Goal: Use online tool/utility

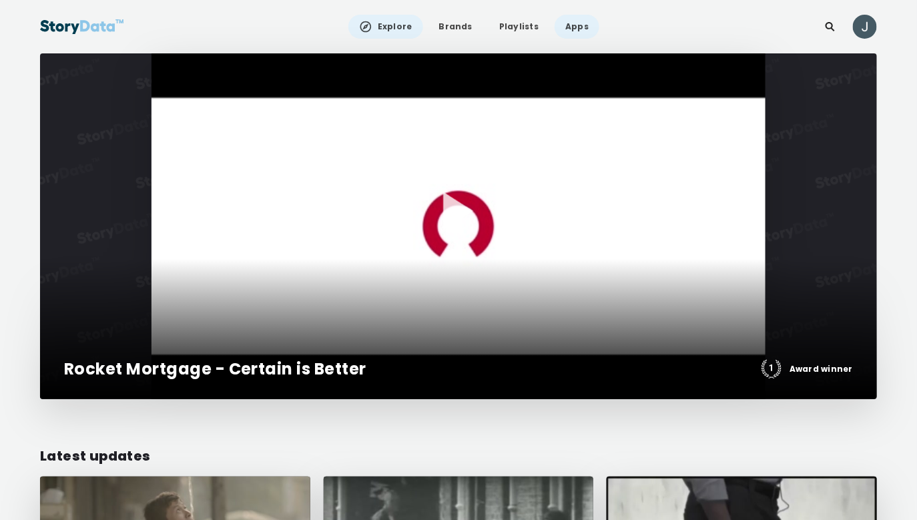
click at [564, 23] on link "Apps" at bounding box center [576, 27] width 45 height 24
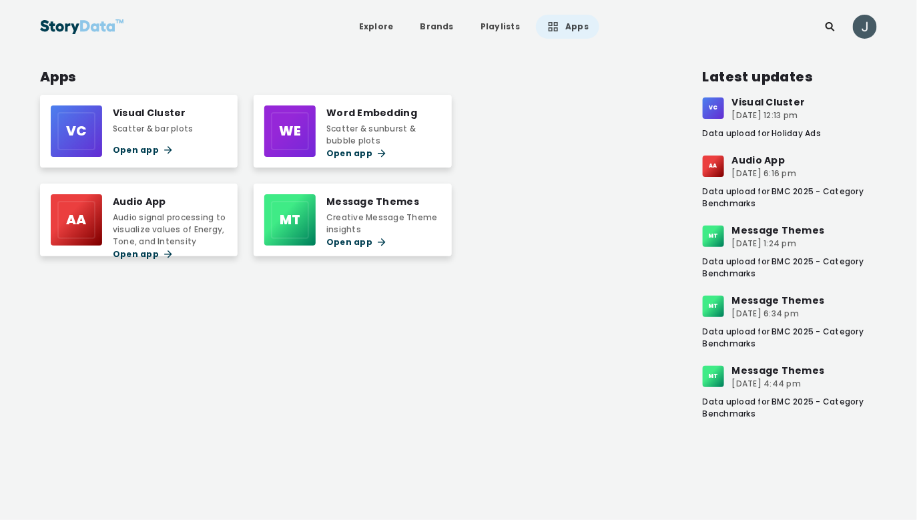
click at [165, 131] on div "Scatter & bar plots" at bounding box center [153, 129] width 81 height 12
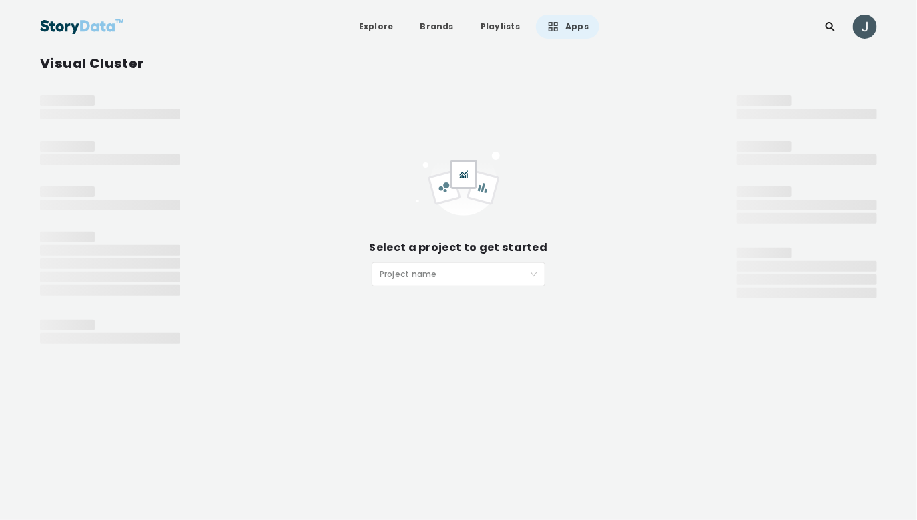
click at [414, 285] on span at bounding box center [454, 274] width 148 height 23
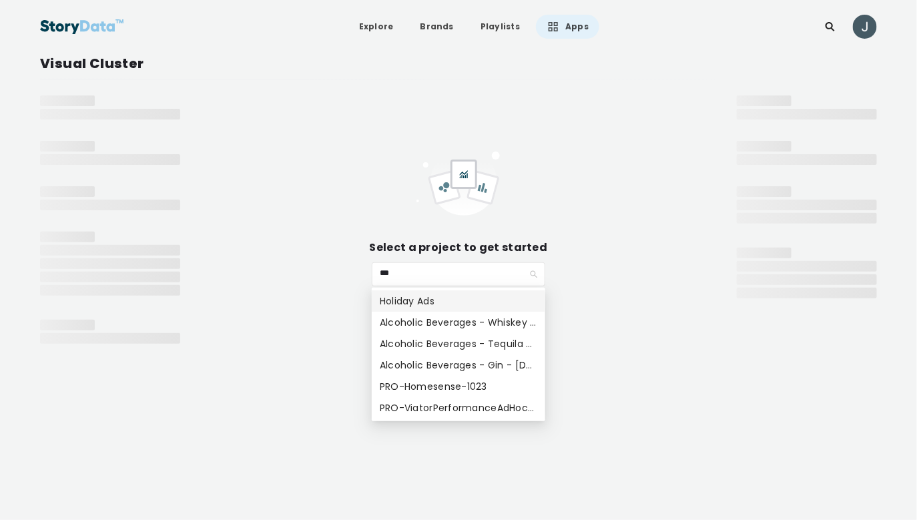
type input "****"
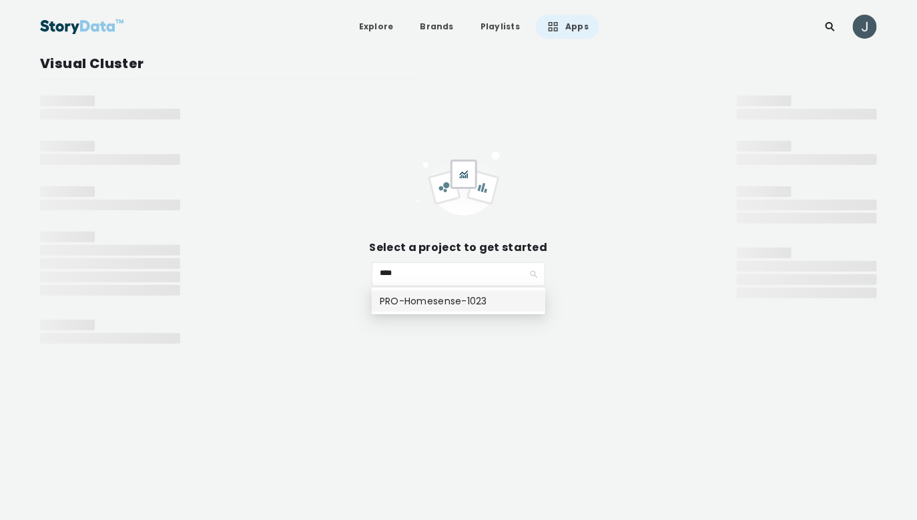
click at [425, 295] on div "PRO-Homesense-1023" at bounding box center [458, 300] width 157 height 15
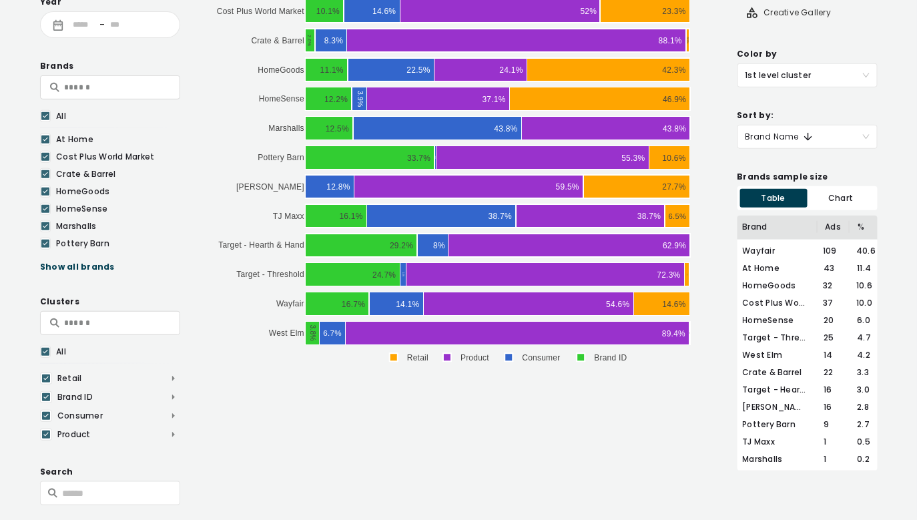
scroll to position [172, 0]
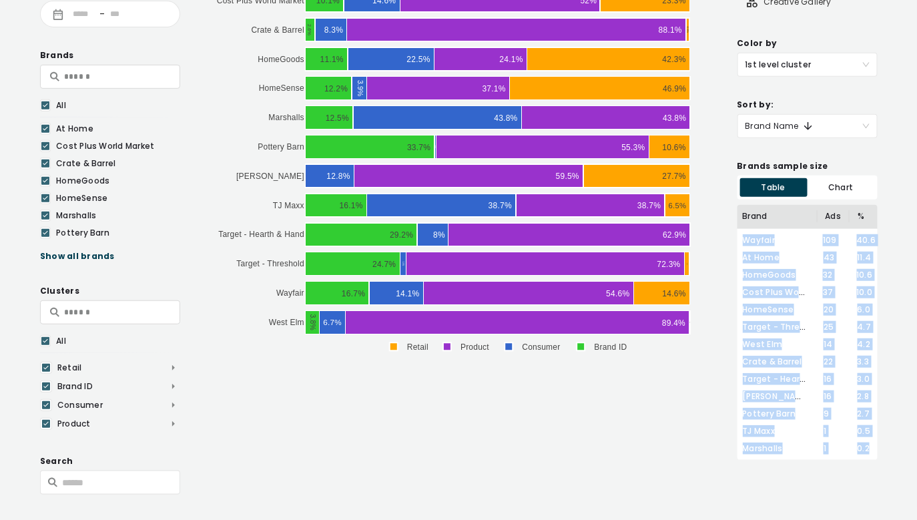
drag, startPoint x: 743, startPoint y: 238, endPoint x: 868, endPoint y: 448, distance: 244.1
click at [868, 448] on div "Wayfair 109 40.6 At Home 43 11.4 HomeGoods 32 10.6 Cost Plus World Market 37 10…" at bounding box center [807, 344] width 140 height 231
copy div "Wayfair 109 40.6 At Home 43 11.4 HomeGoods 32 10.6 Cost Plus World Market 37 10…"
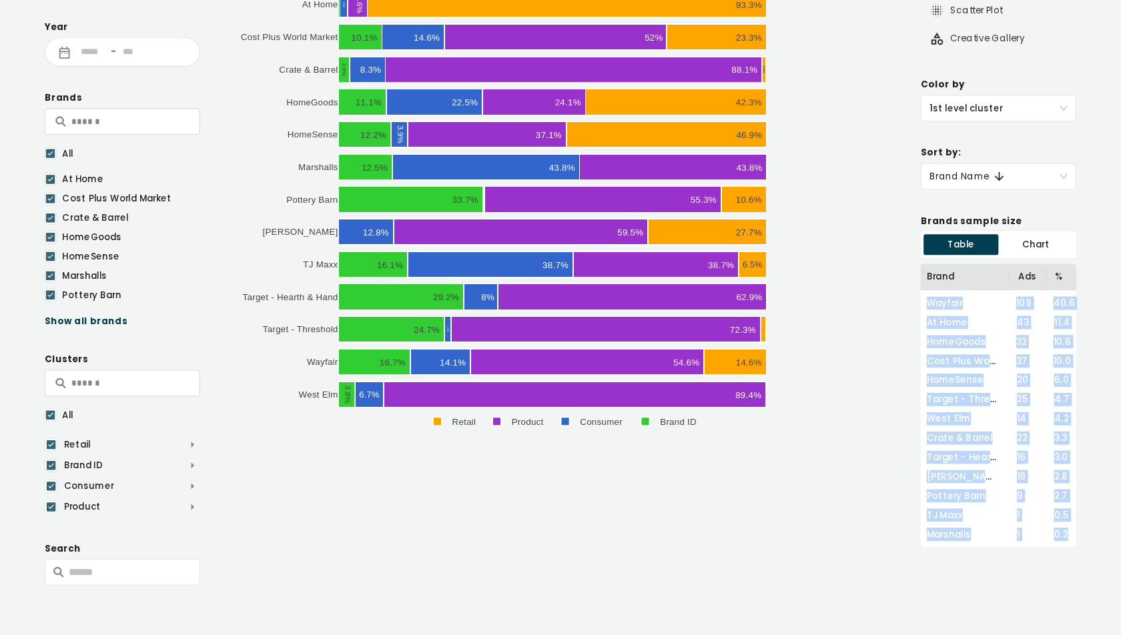
scroll to position [75, 0]
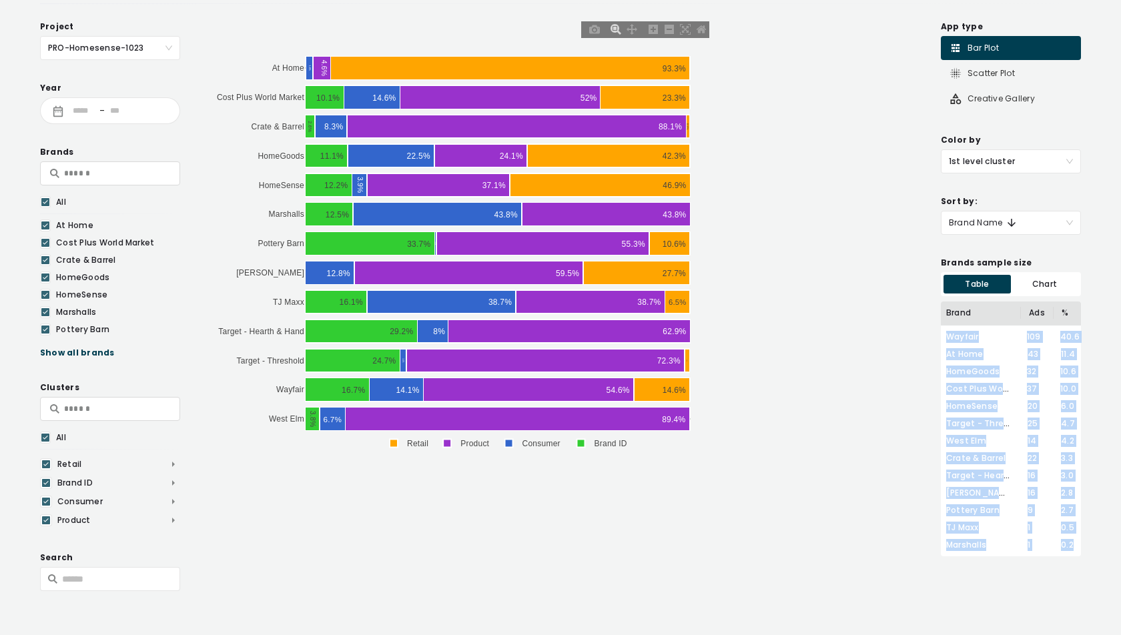
copy div "Wayfair 109 40.6 At Home 43 11.4 HomeGoods 32 10.6 Cost Plus World Market 37 10…"
